Goal: Transaction & Acquisition: Download file/media

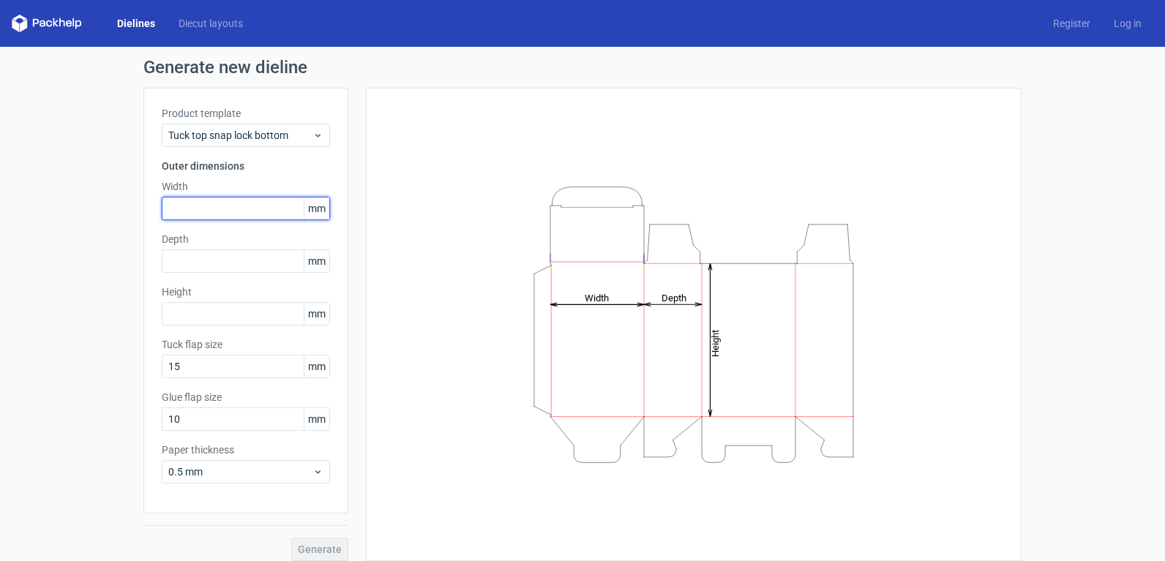
click at [247, 199] on input "text" at bounding box center [246, 208] width 168 height 23
type input "66"
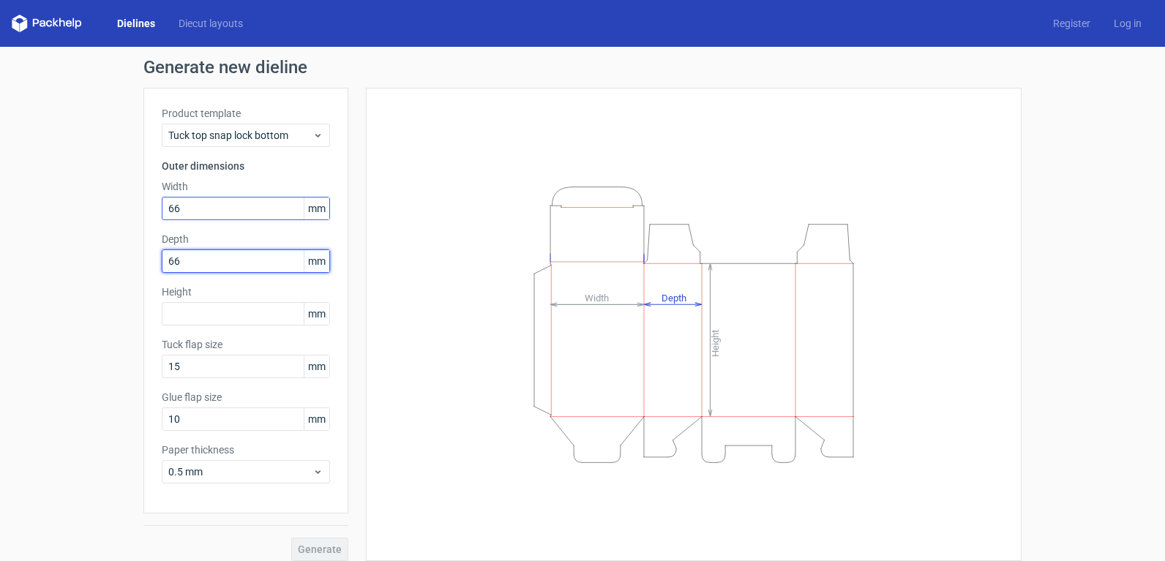
type input "66"
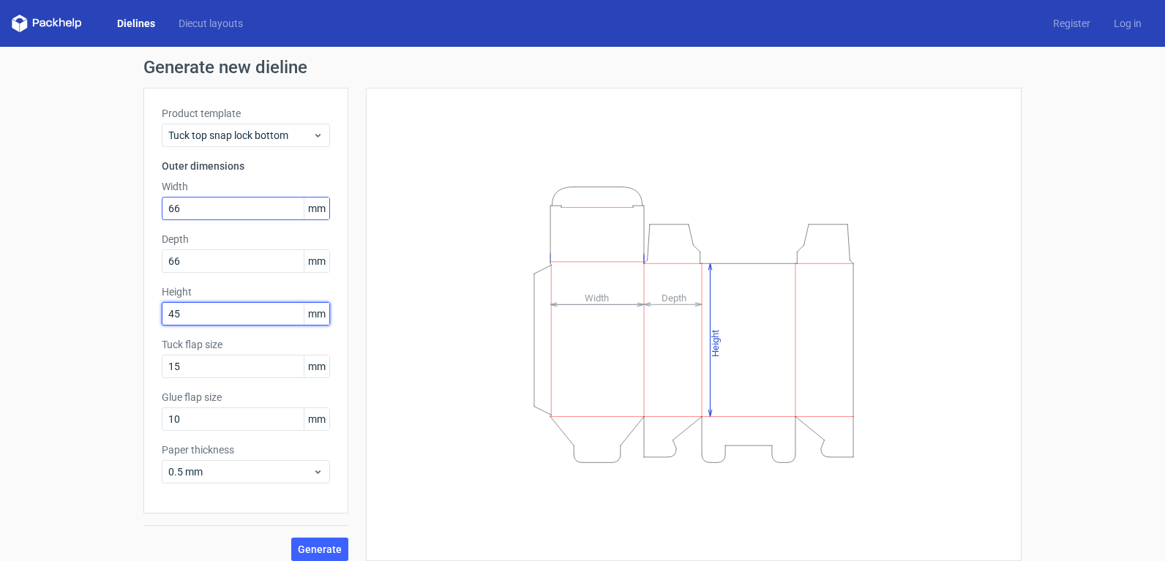
type input "45"
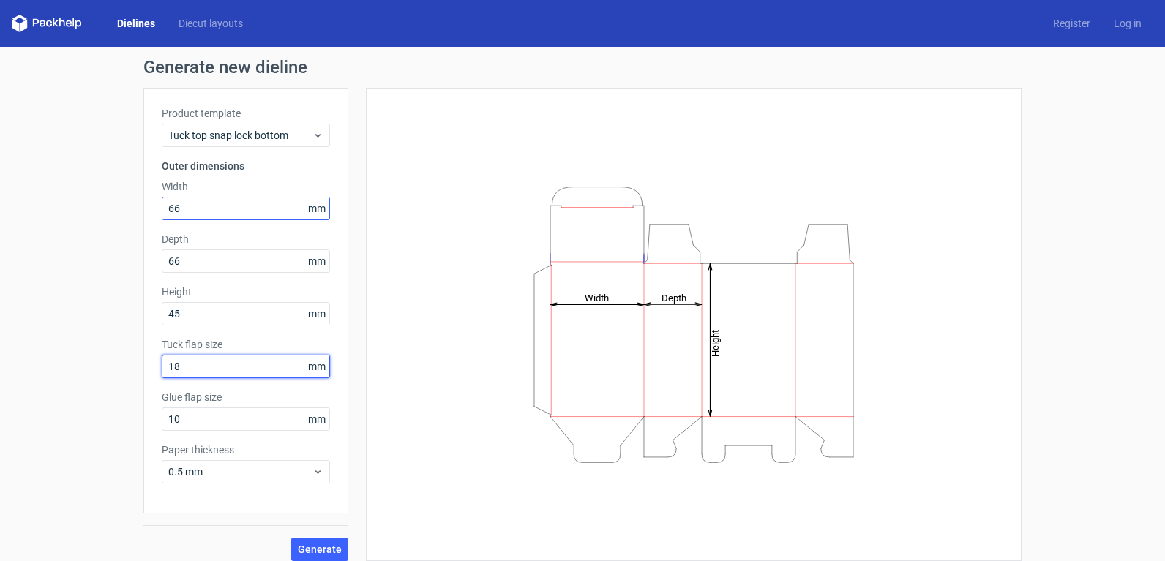
type input "18"
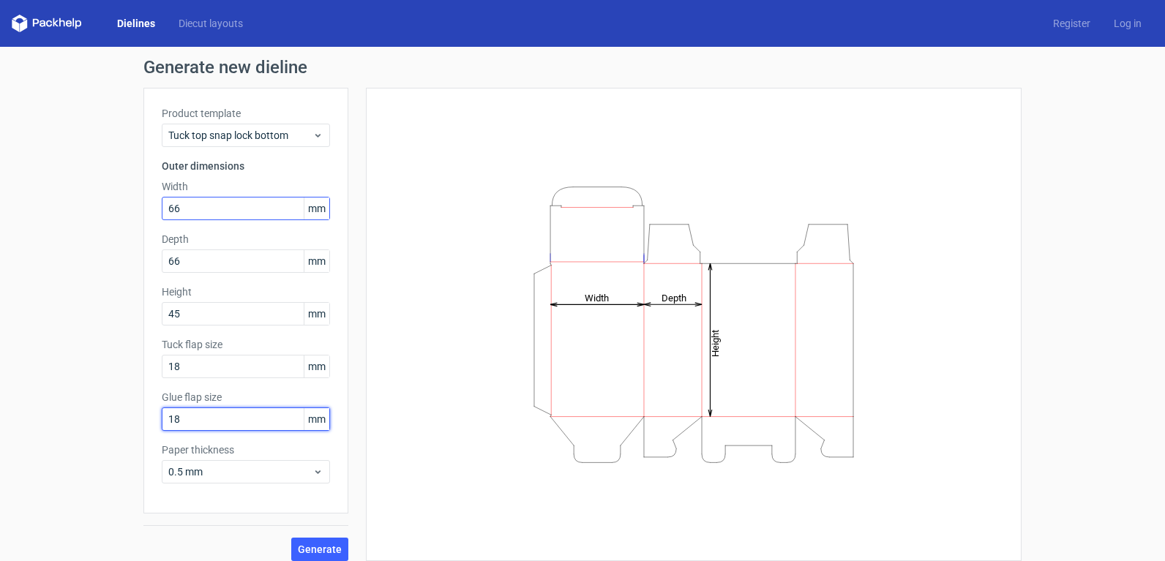
type input "18"
click at [258, 470] on span "0.5 mm" at bounding box center [240, 472] width 144 height 15
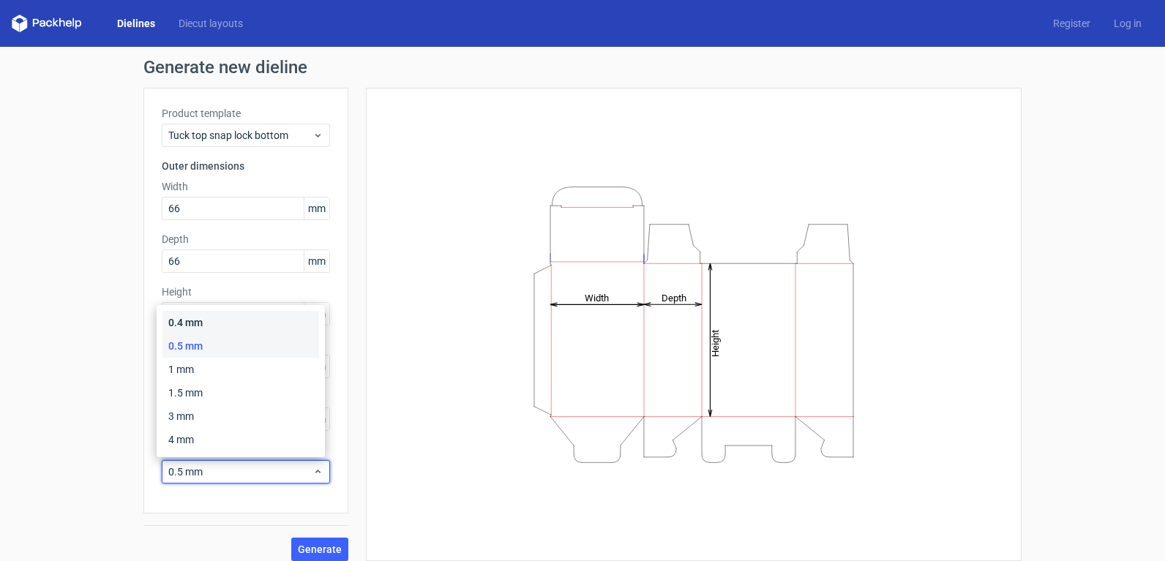
click at [262, 323] on div "0.4 mm" at bounding box center [240, 322] width 157 height 23
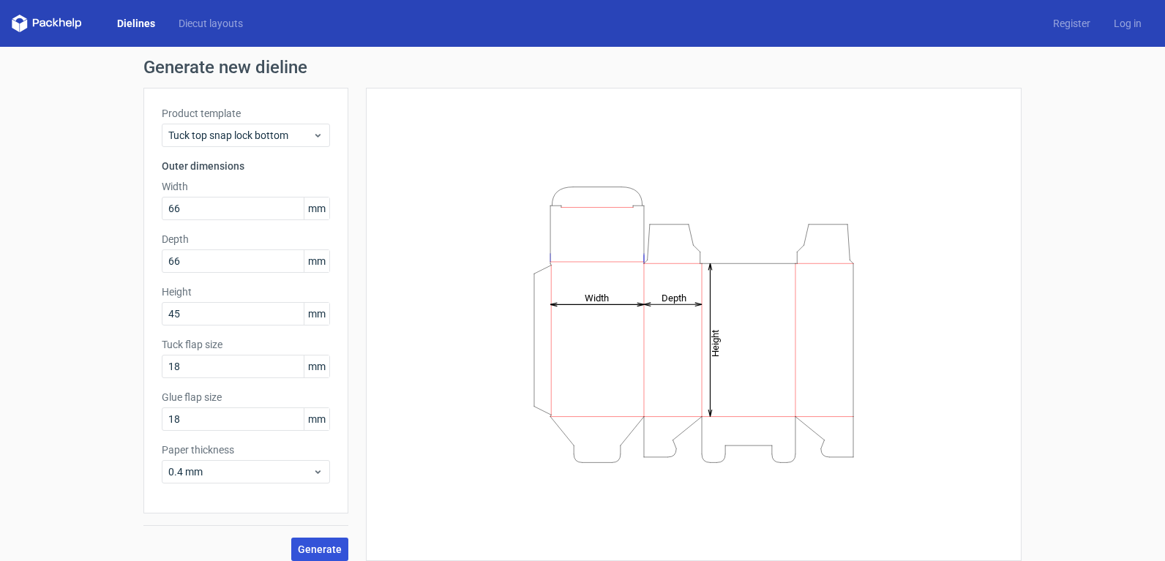
click at [309, 549] on span "Generate" at bounding box center [320, 549] width 44 height 10
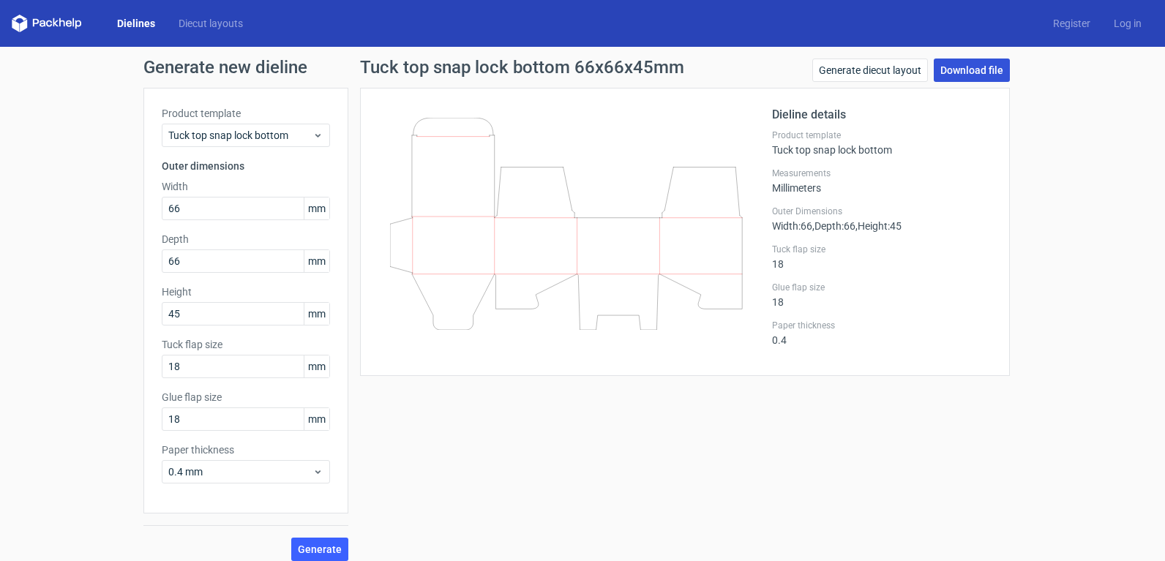
click at [958, 62] on link "Download file" at bounding box center [972, 70] width 76 height 23
drag, startPoint x: 248, startPoint y: 217, endPoint x: 94, endPoint y: 202, distance: 154.3
click at [94, 202] on div "Generate new dieline Product template Tuck top snap lock bottom Outer dimension…" at bounding box center [582, 310] width 1165 height 526
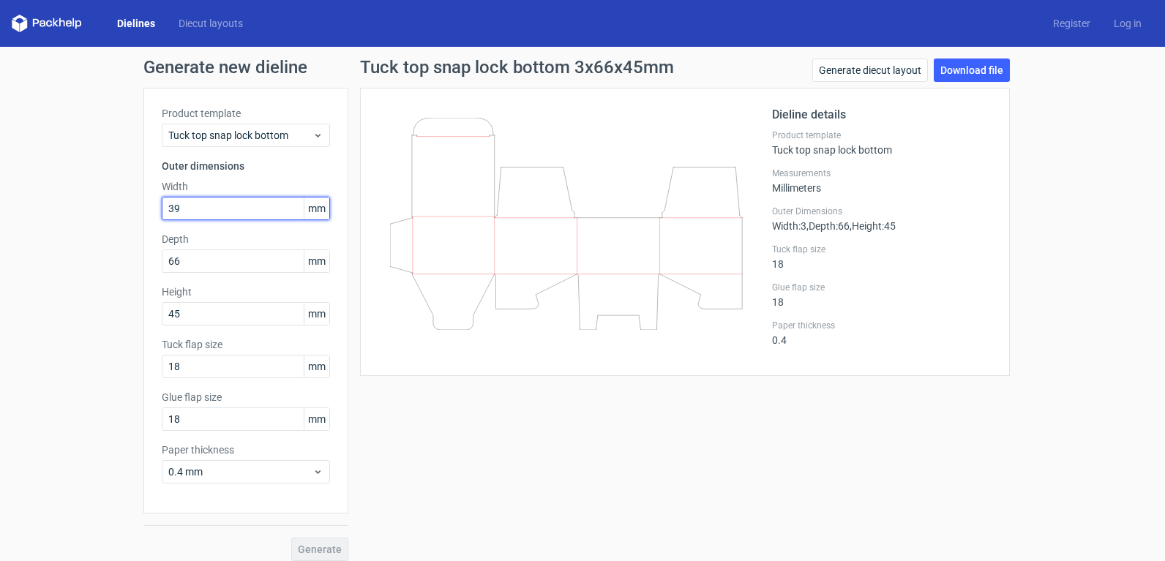
type input "39"
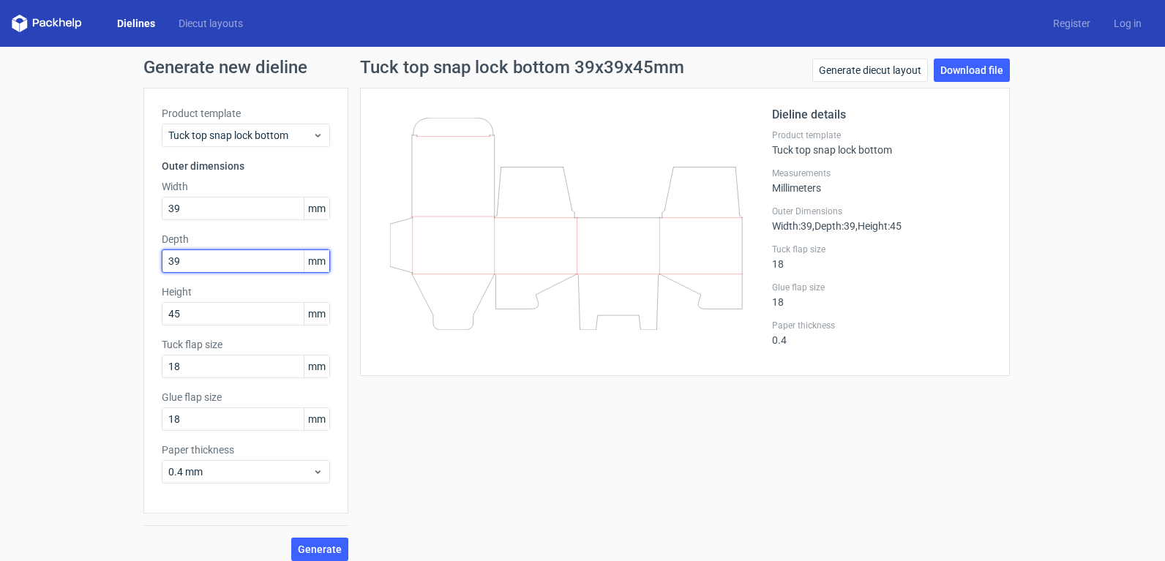
type input "39"
type input "96"
click at [330, 544] on span "Generate" at bounding box center [320, 549] width 44 height 10
click at [972, 64] on link "Download file" at bounding box center [972, 70] width 76 height 23
